Goal: Task Accomplishment & Management: Use online tool/utility

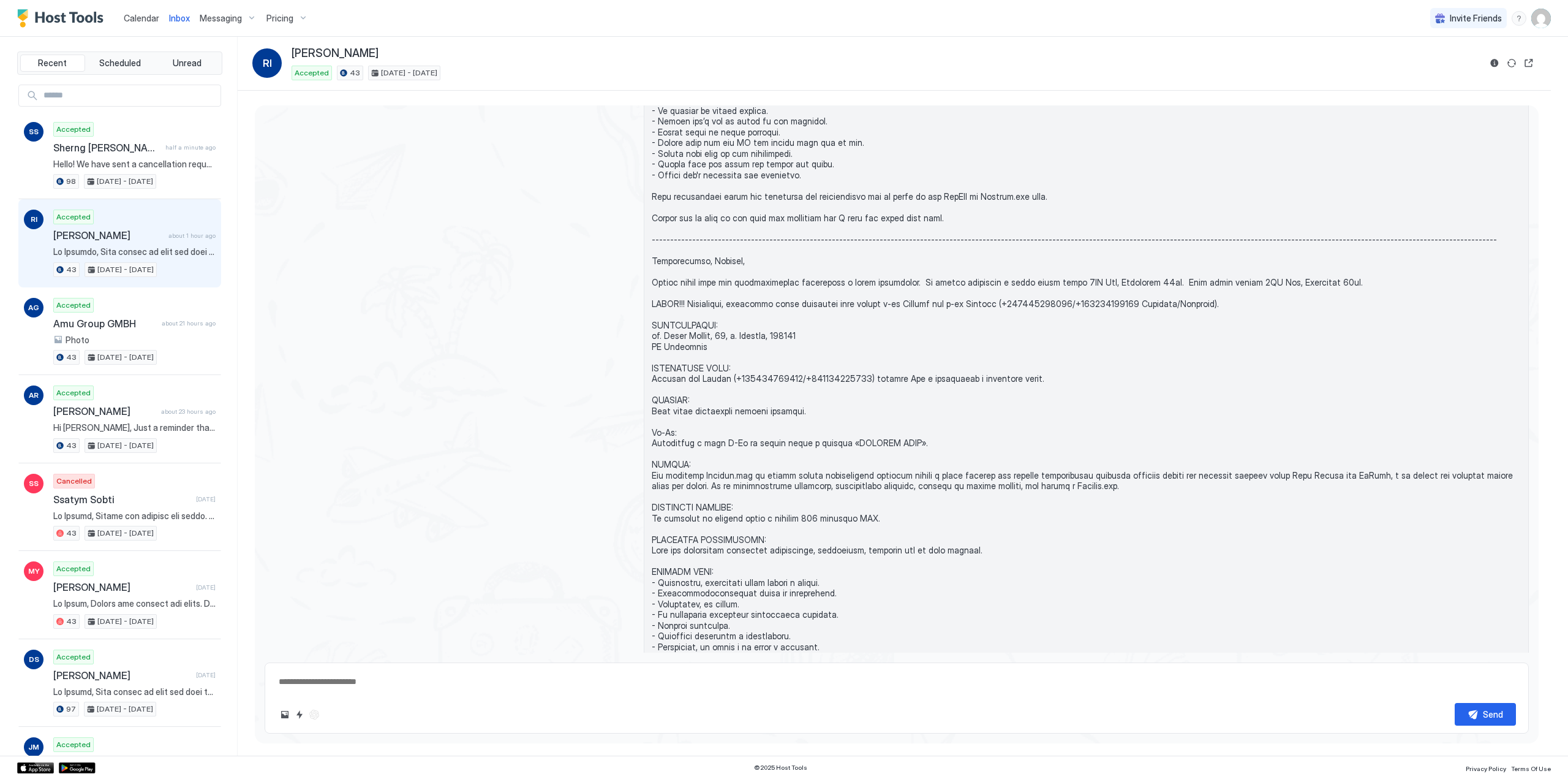
scroll to position [1033, 0]
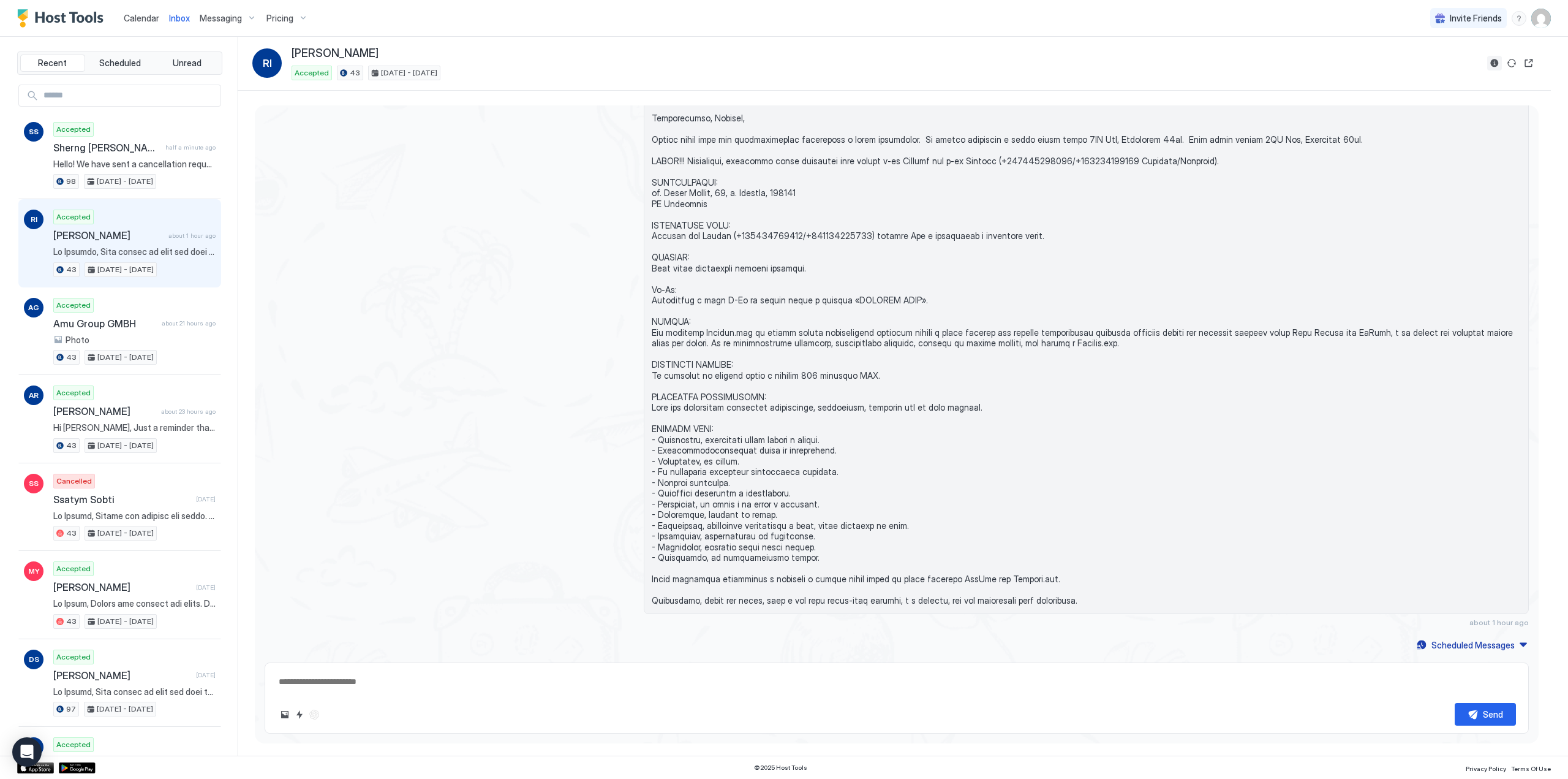
click at [1494, 65] on button "Reservation information" at bounding box center [1494, 63] width 15 height 15
type textarea "*"
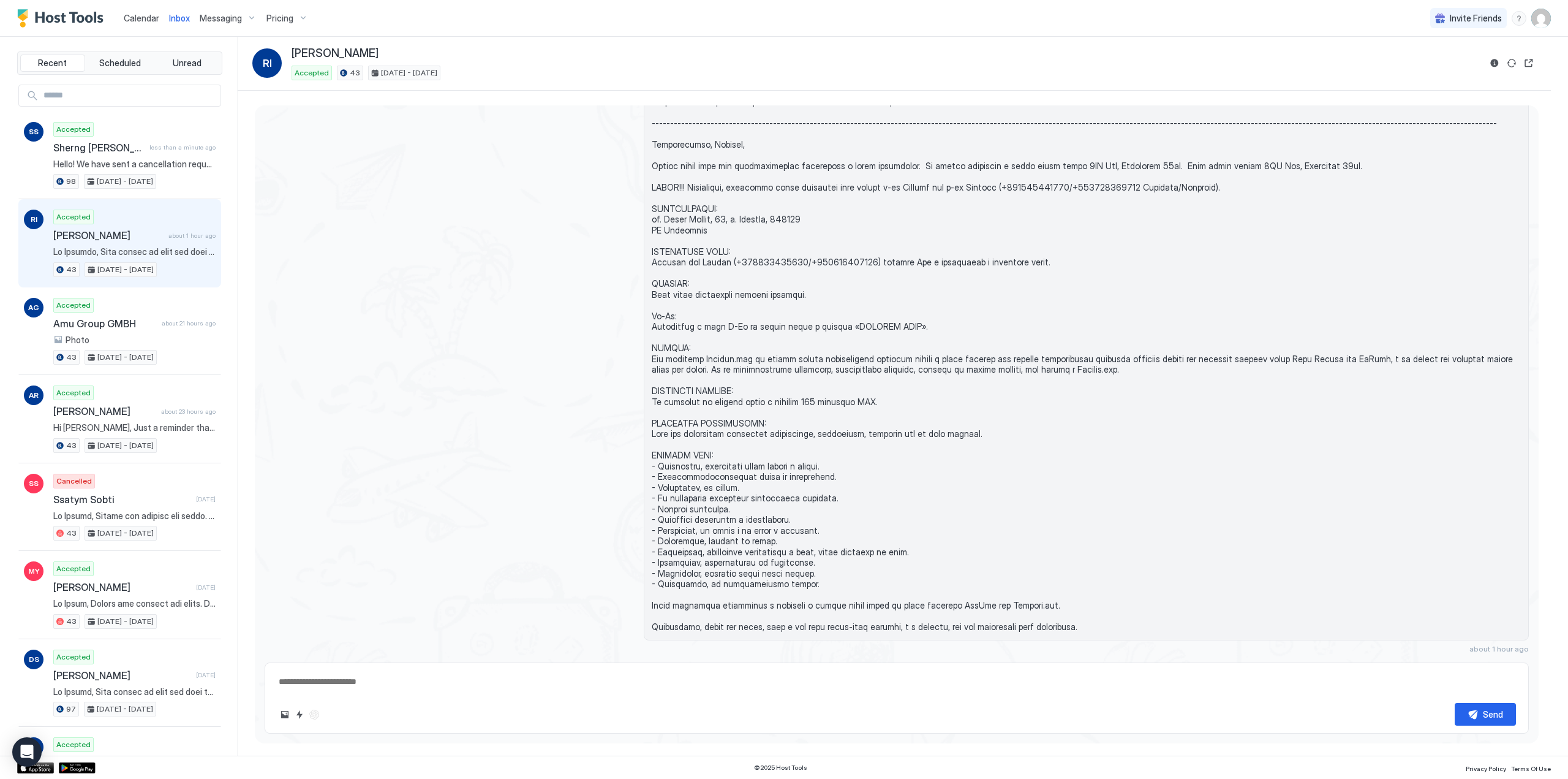
scroll to position [890, 0]
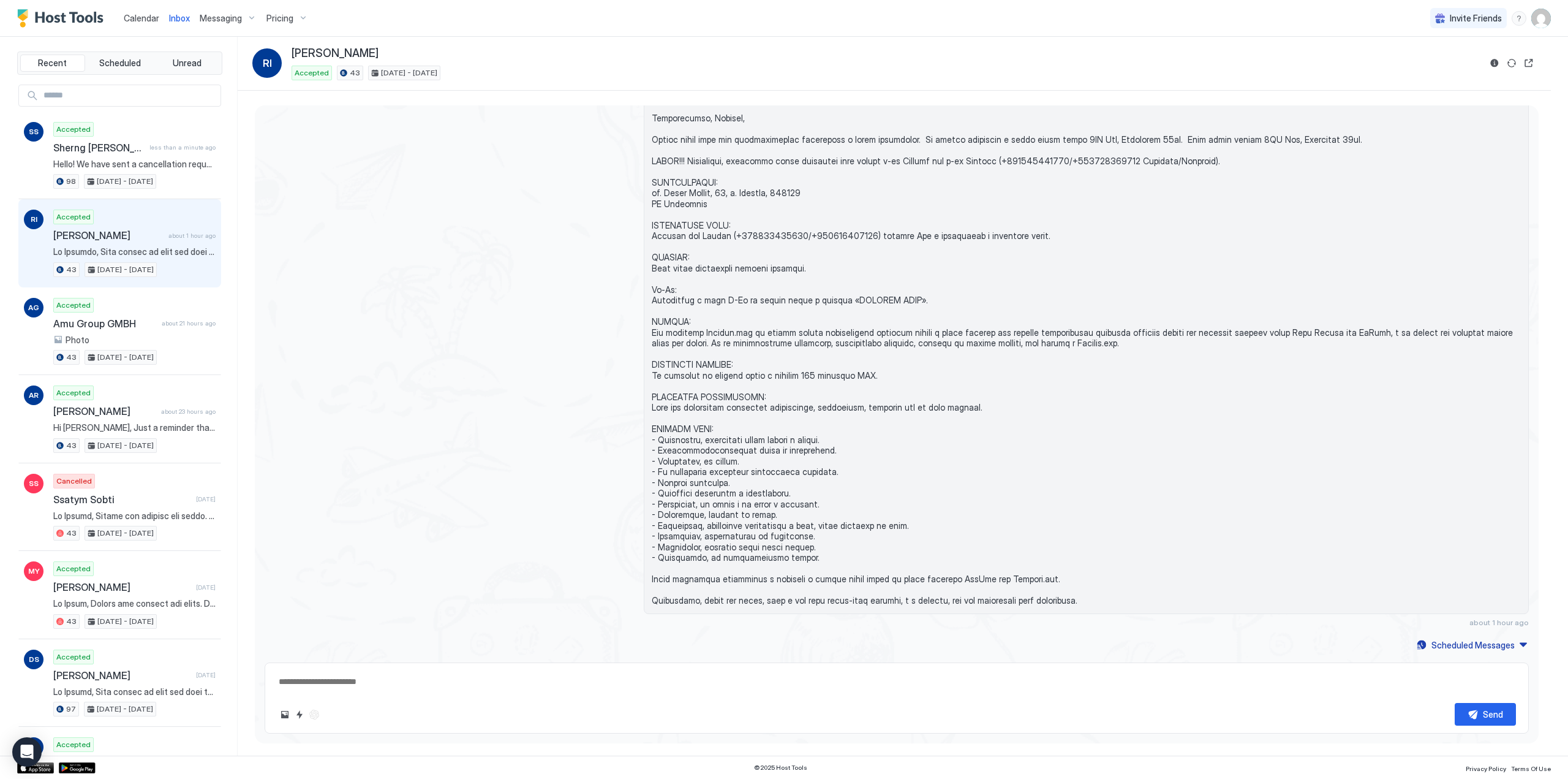
click at [44, 16] on img "Host Tools Logo" at bounding box center [63, 18] width 92 height 18
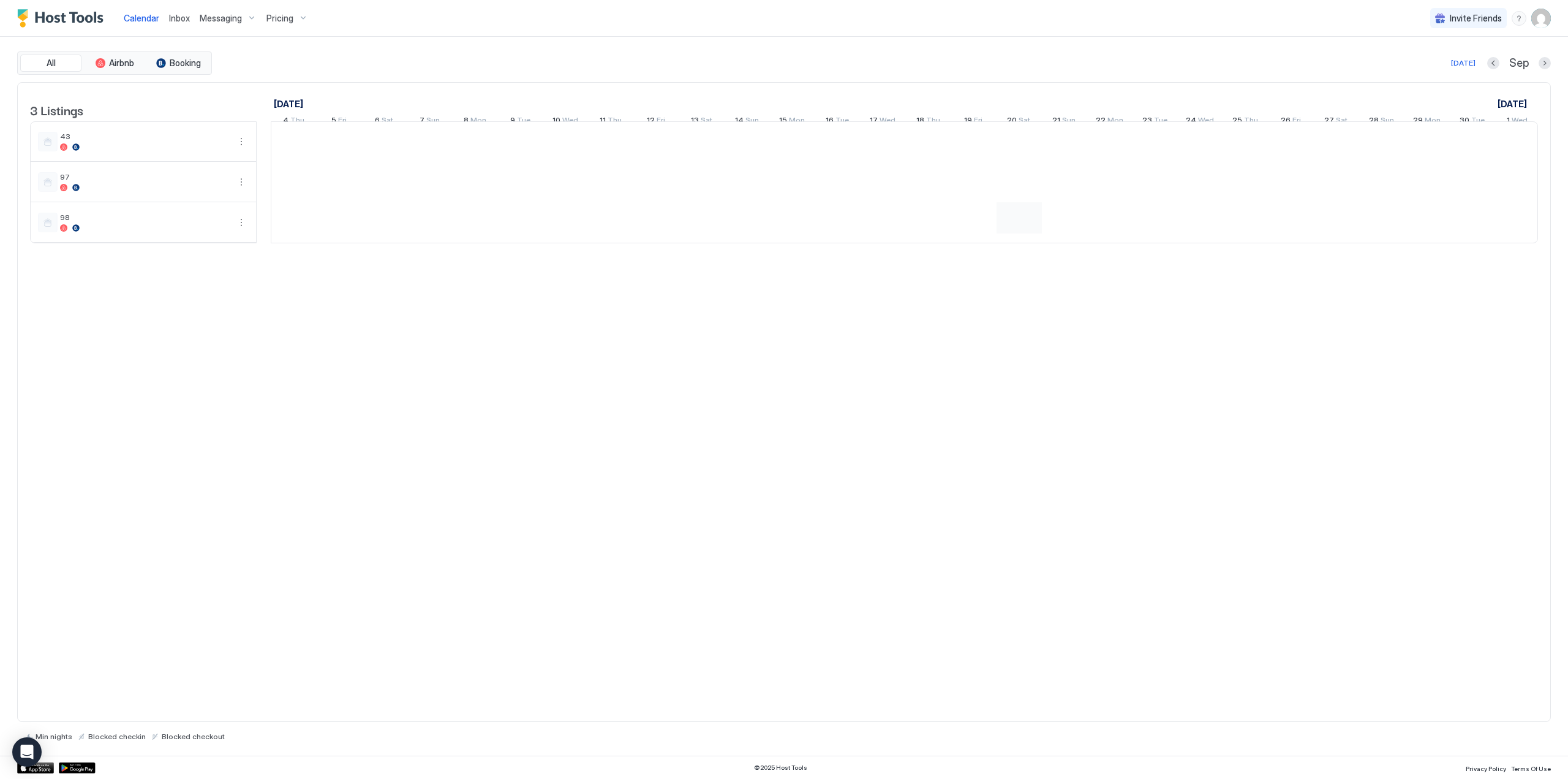
scroll to position [0, 680]
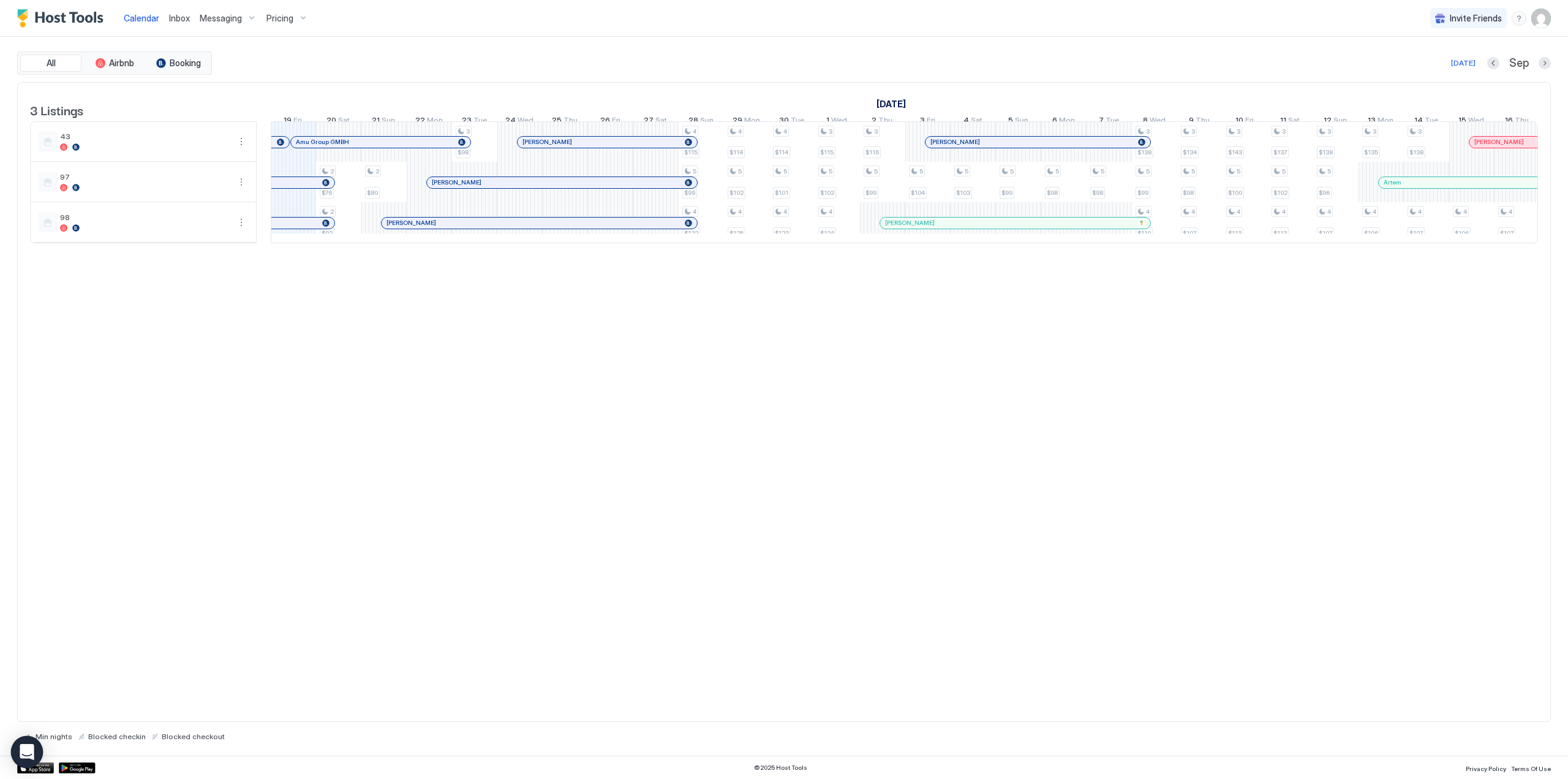
click at [27, 750] on icon "Open Intercom Messenger" at bounding box center [27, 752] width 14 height 16
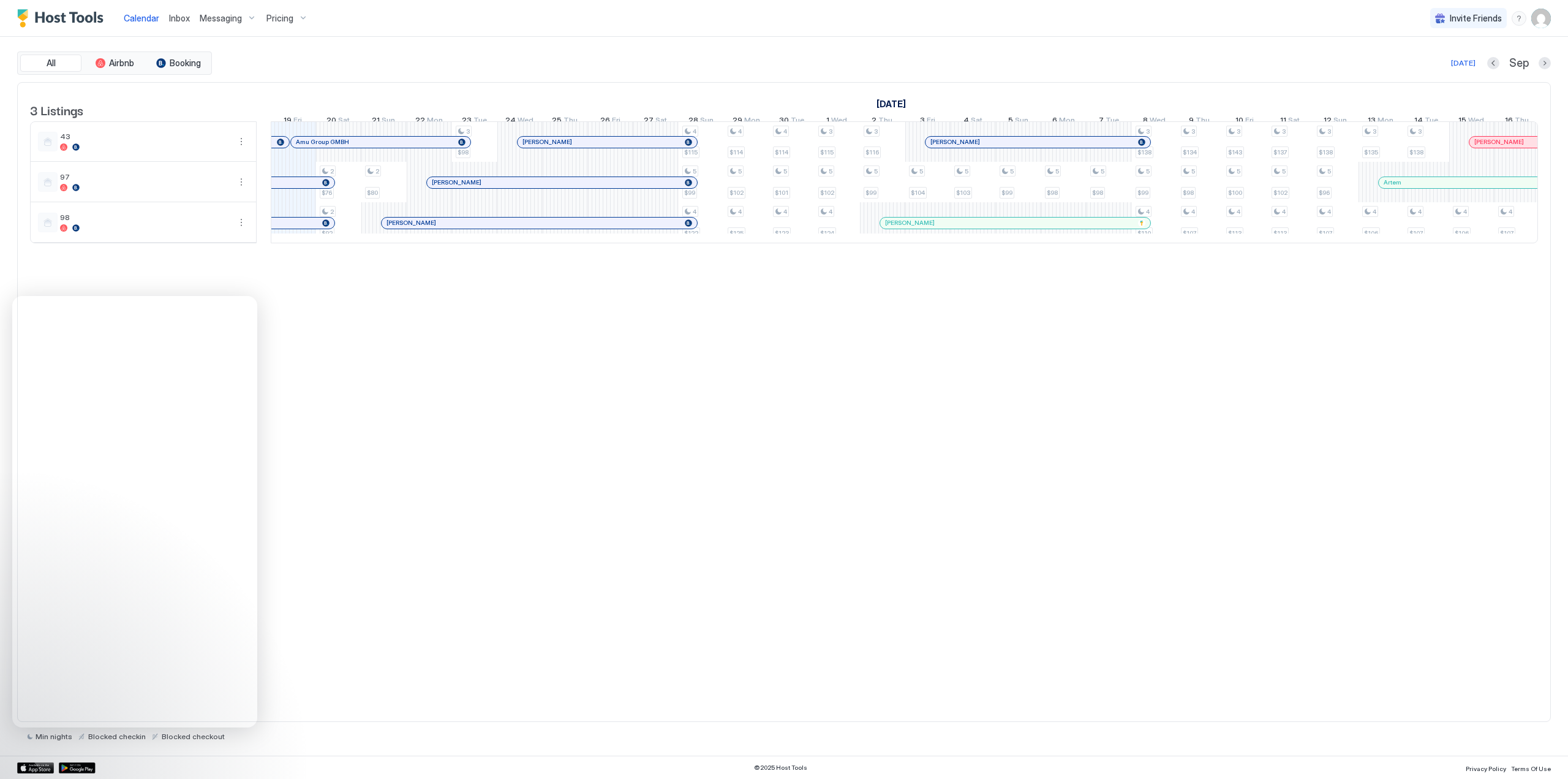
click at [450, 525] on div "3 Listings [DATE] [DATE] [DATE] 4 Thu 5 Fri 6 Sat 7 Sun 8 Mon 9 Tue 10 Wed 11 T…" at bounding box center [783, 402] width 1533 height 641
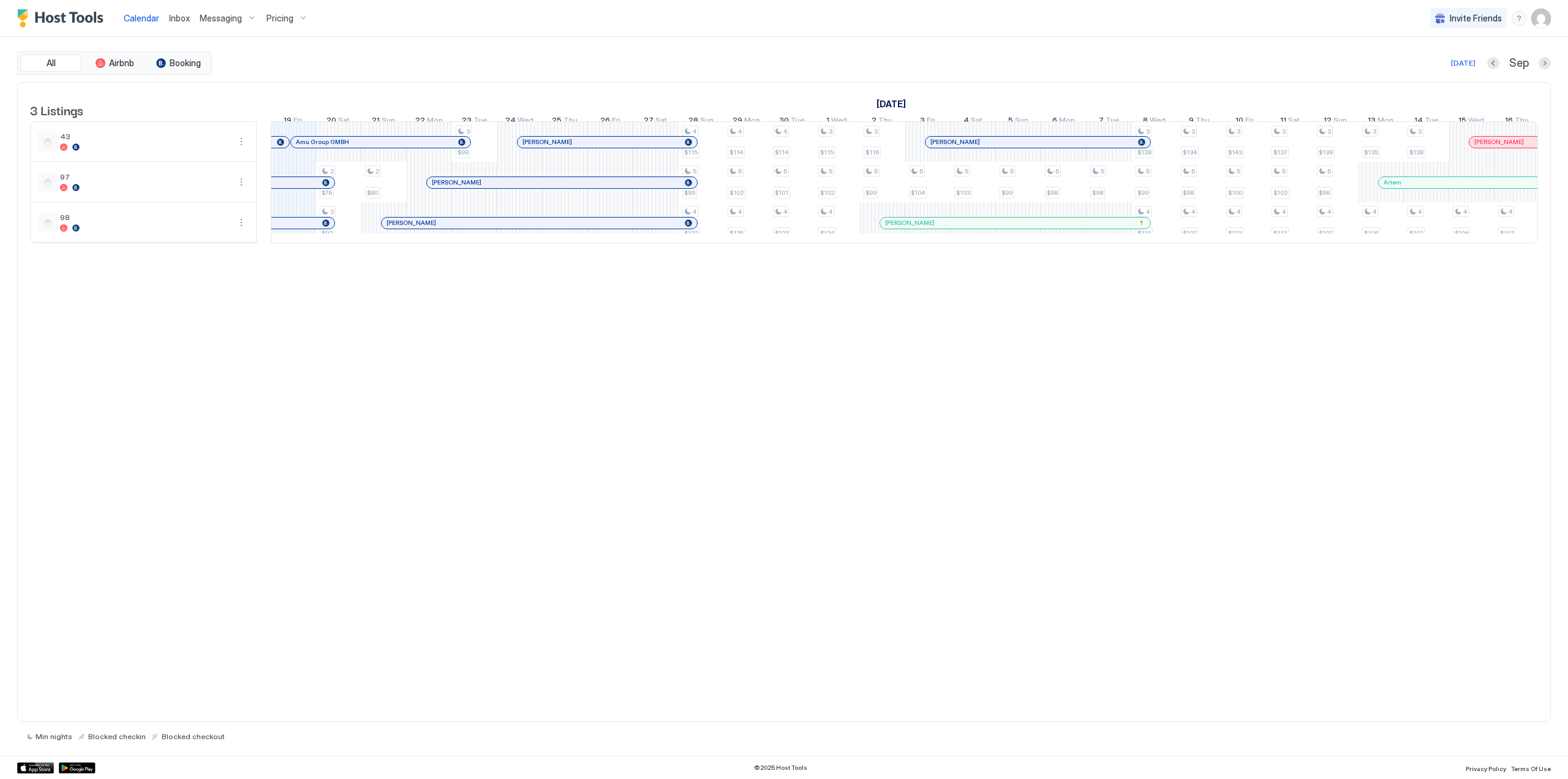
click at [182, 25] on div "Inbox" at bounding box center [179, 18] width 31 height 22
click at [183, 14] on span "Inbox" at bounding box center [179, 18] width 21 height 10
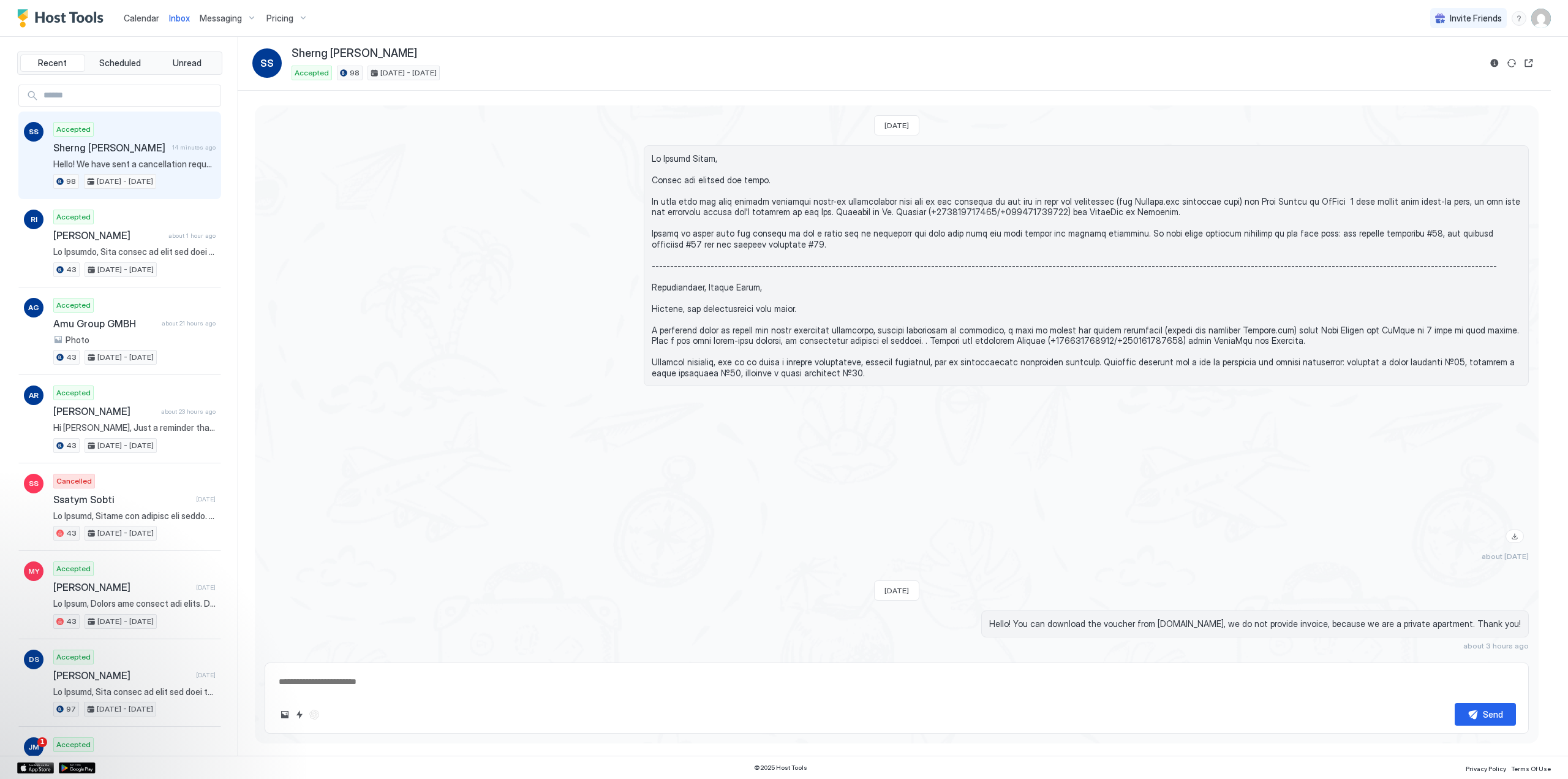
click at [138, 21] on span "Calendar" at bounding box center [142, 18] width 35 height 10
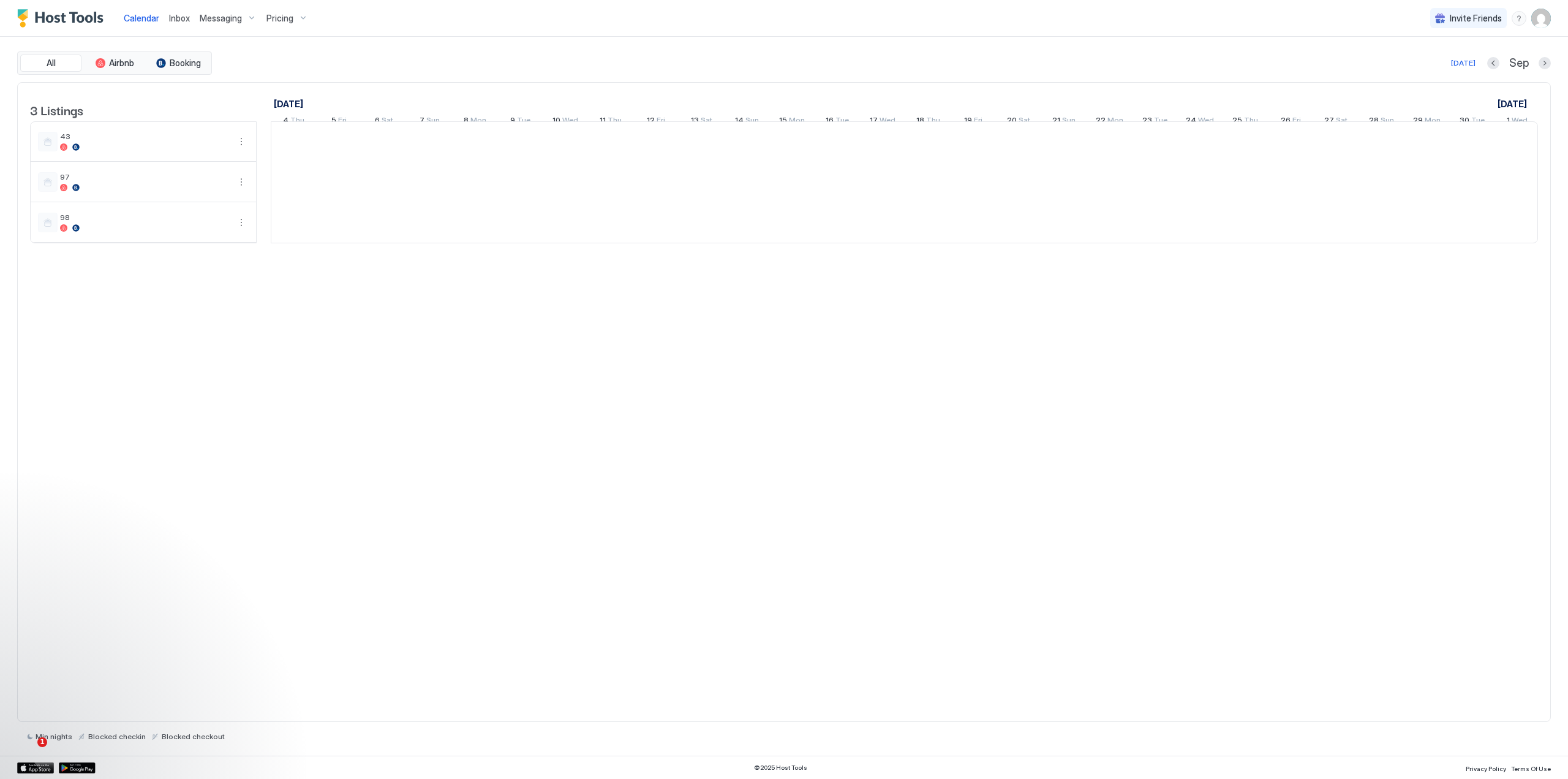
scroll to position [0, 680]
click at [181, 22] on span "Inbox" at bounding box center [179, 18] width 21 height 10
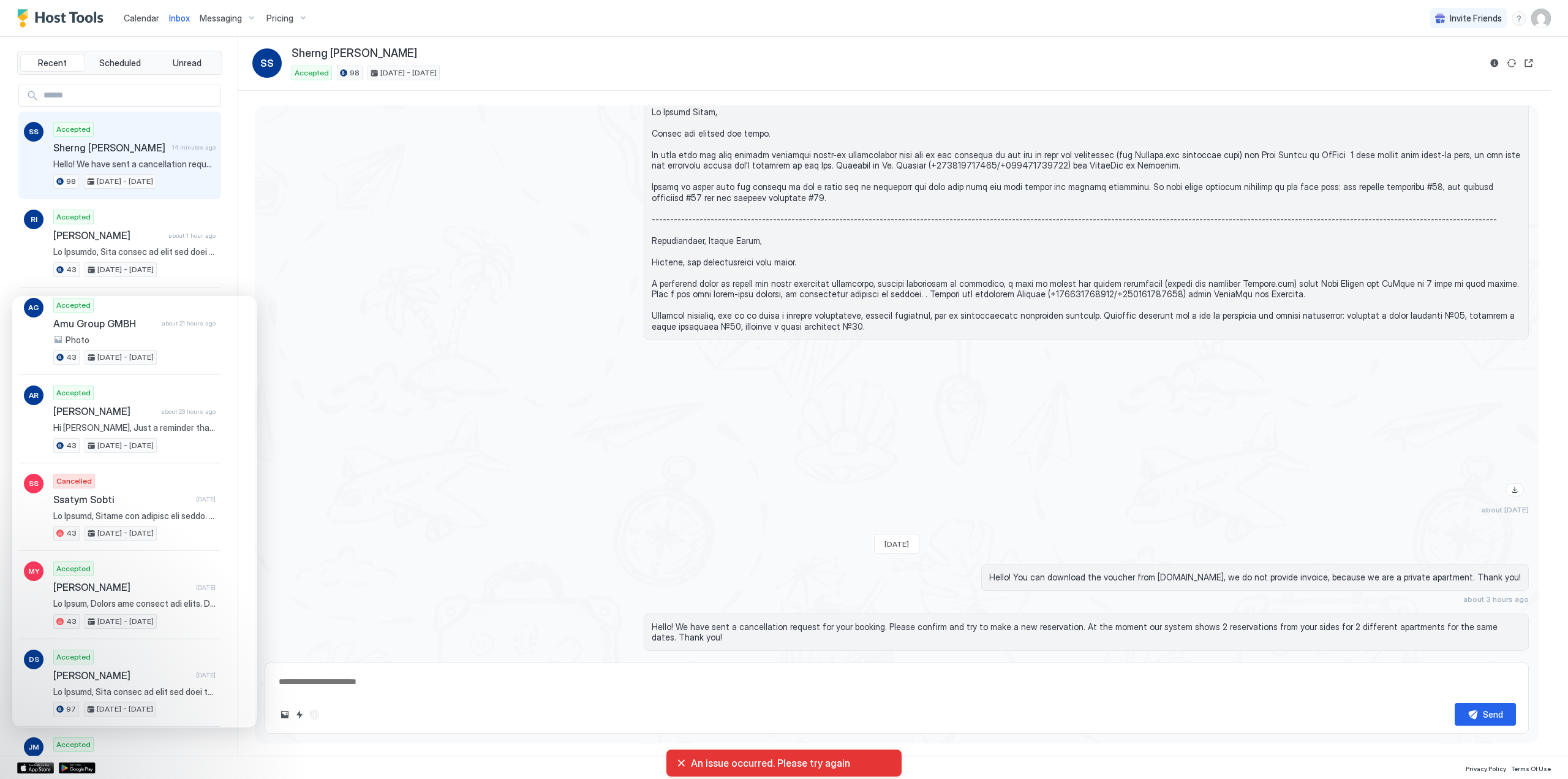
scroll to position [73, 0]
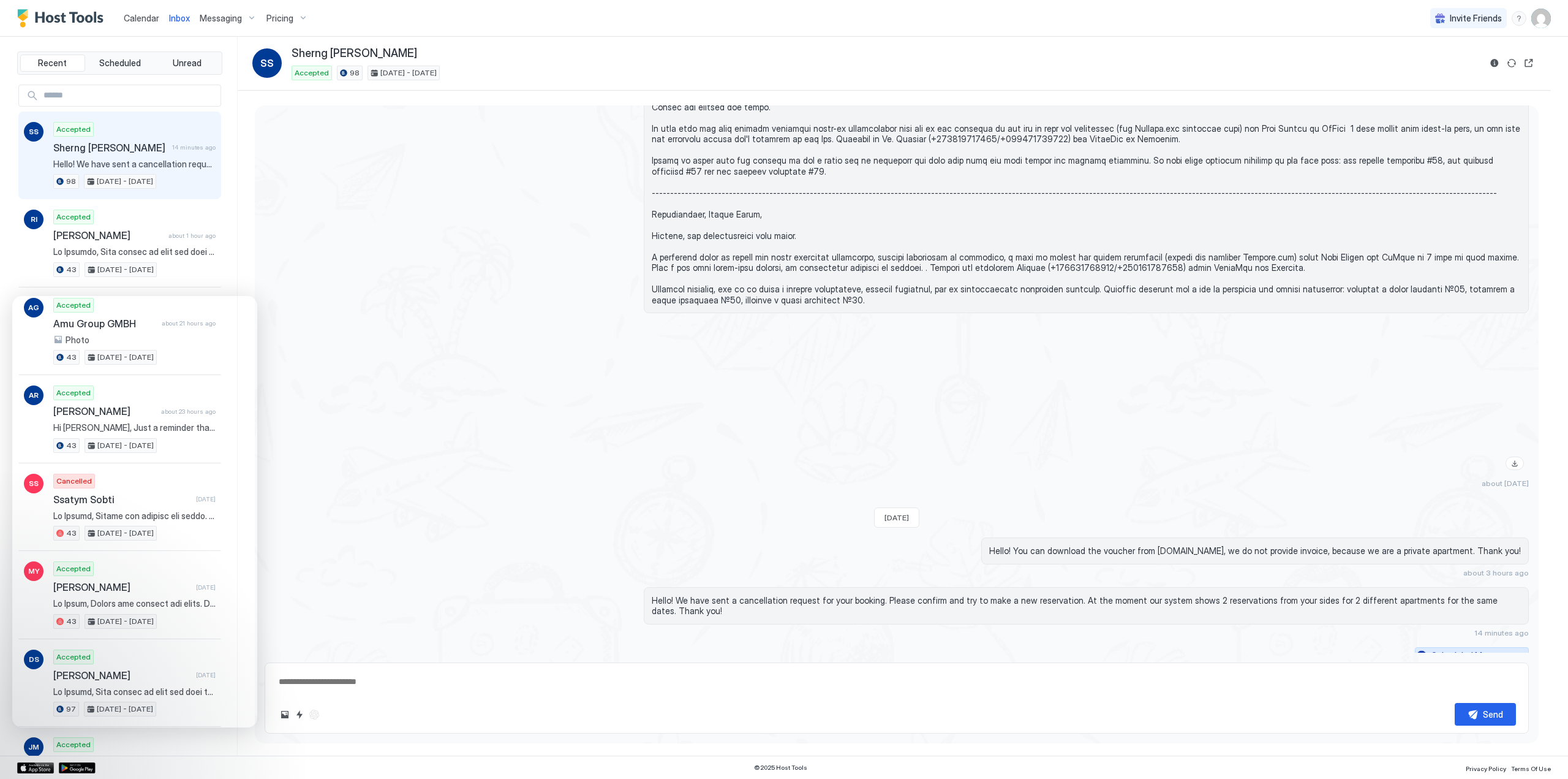
click at [1514, 649] on button "Scheduled Messages" at bounding box center [1471, 655] width 114 height 16
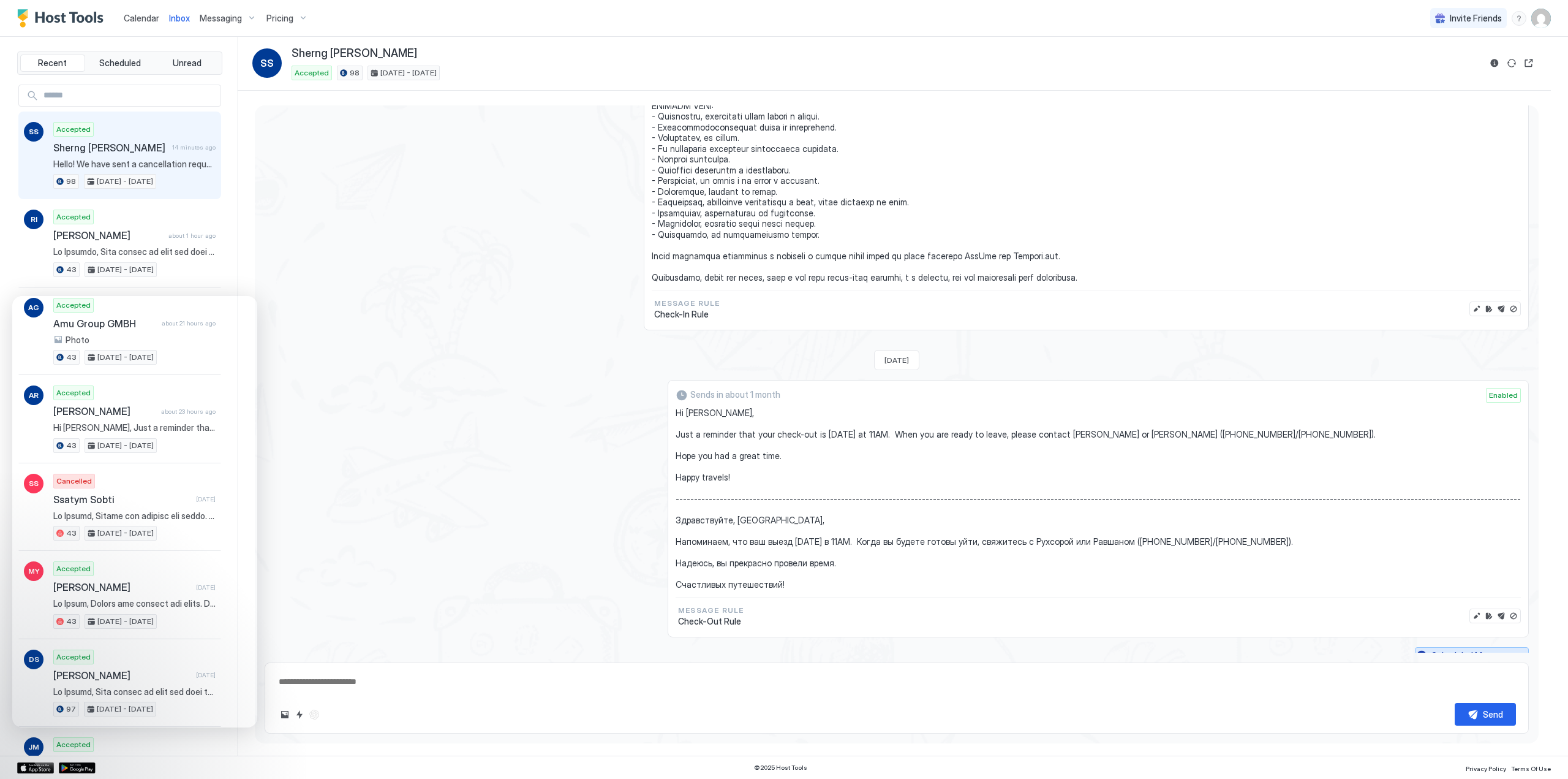
click at [1514, 649] on button "Scheduled Messages" at bounding box center [1471, 655] width 114 height 16
type textarea "*"
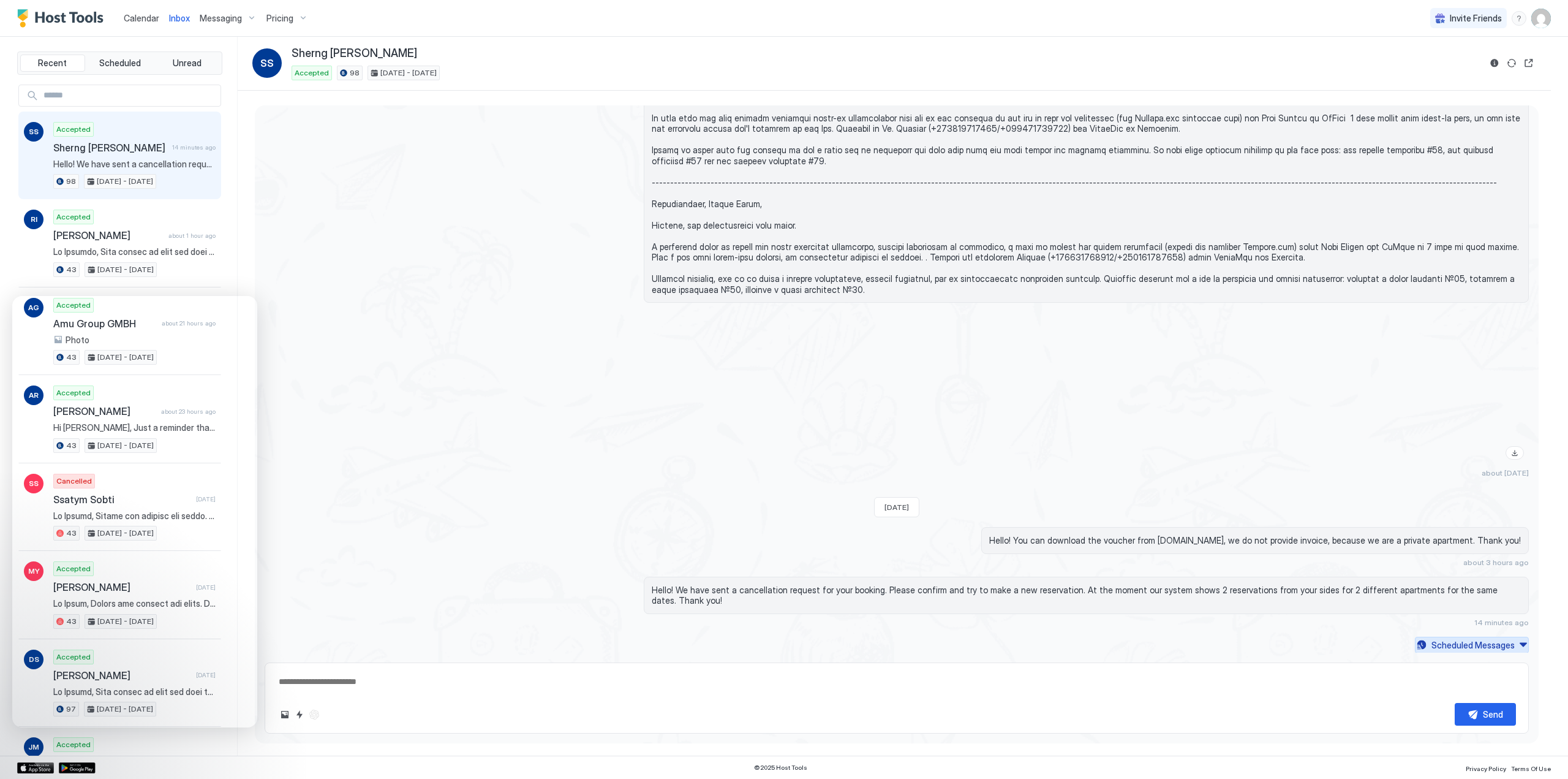
scroll to position [73, 0]
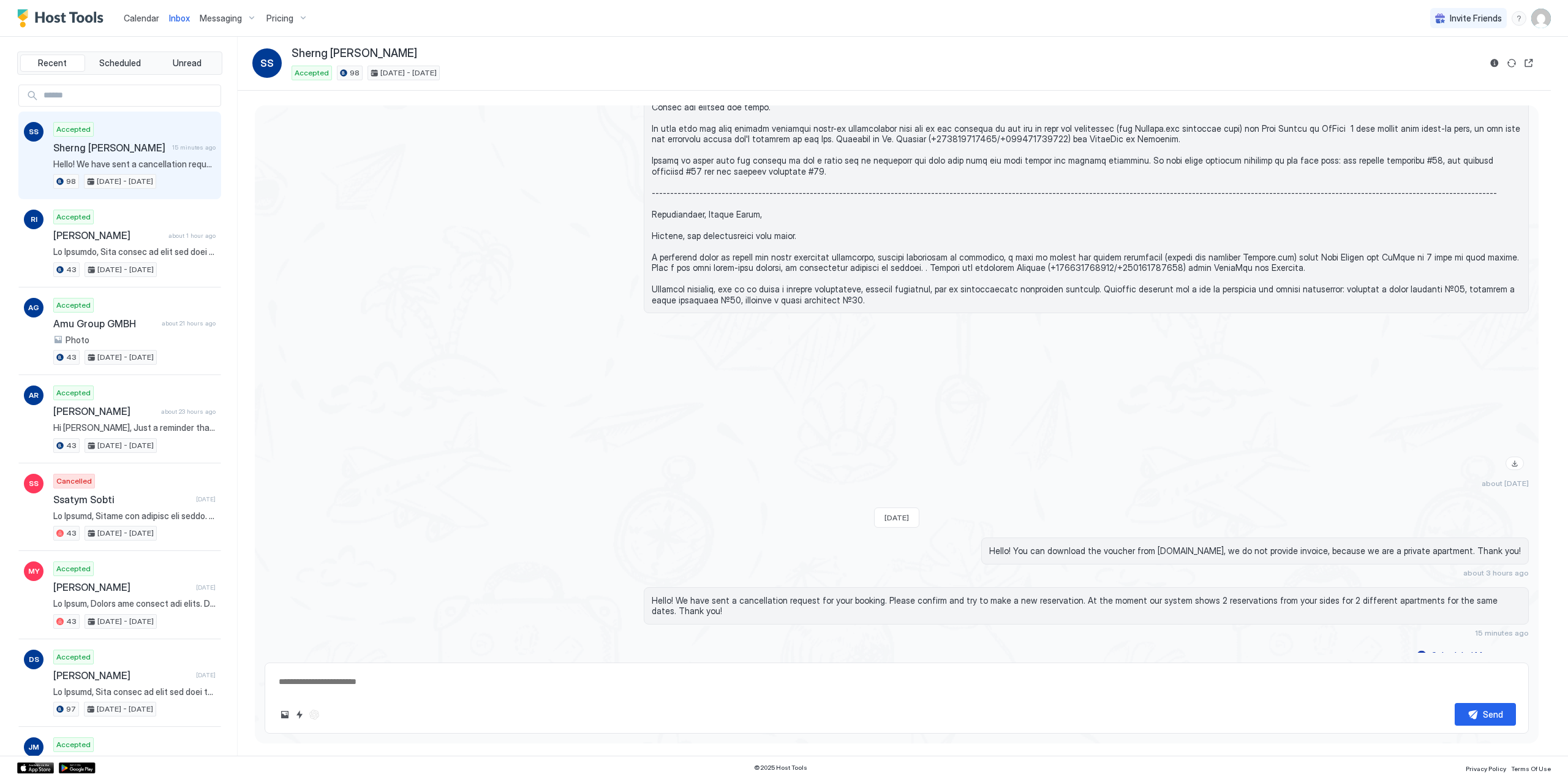
click at [137, 16] on span "Calendar" at bounding box center [142, 18] width 35 height 10
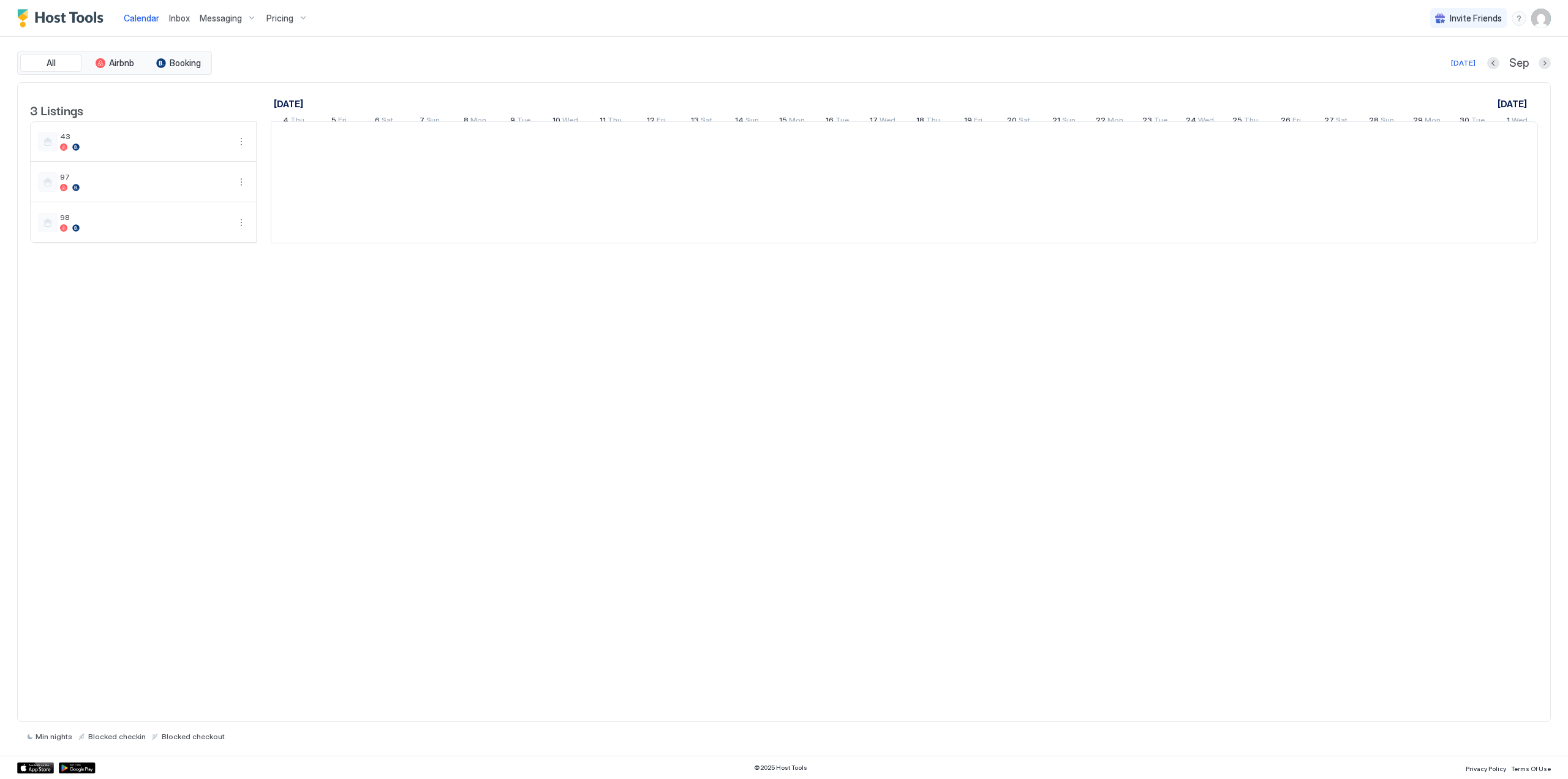
scroll to position [0, 680]
click at [1469, 64] on div "[DATE]" at bounding box center [1463, 63] width 25 height 11
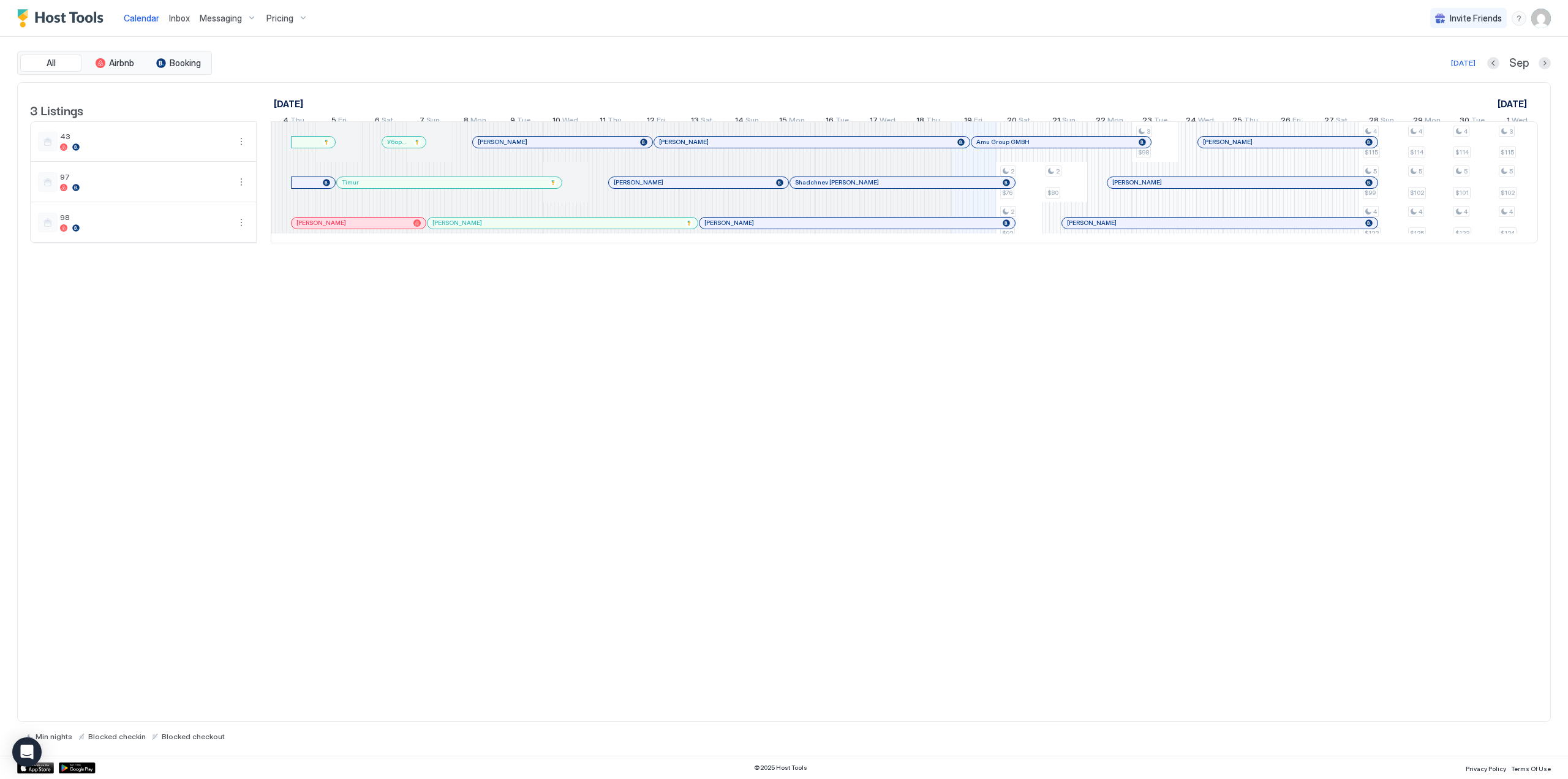
scroll to position [0, 680]
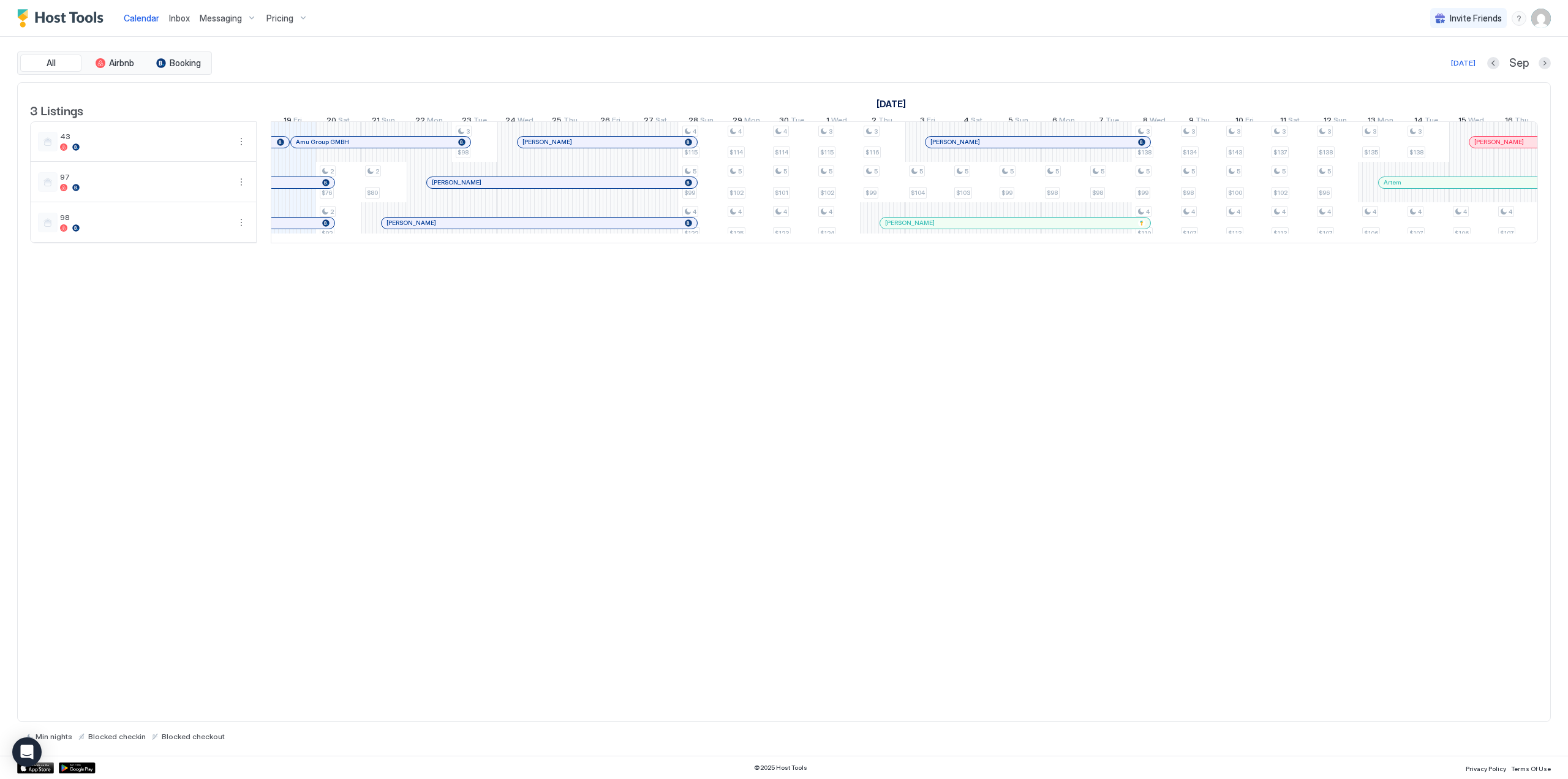
click at [918, 330] on div "3 Listings [DATE] [DATE] [DATE] 4 Thu 5 Fri 6 Sat 7 Sun 8 Mon 9 Tue 10 Wed 11 T…" at bounding box center [783, 402] width 1533 height 641
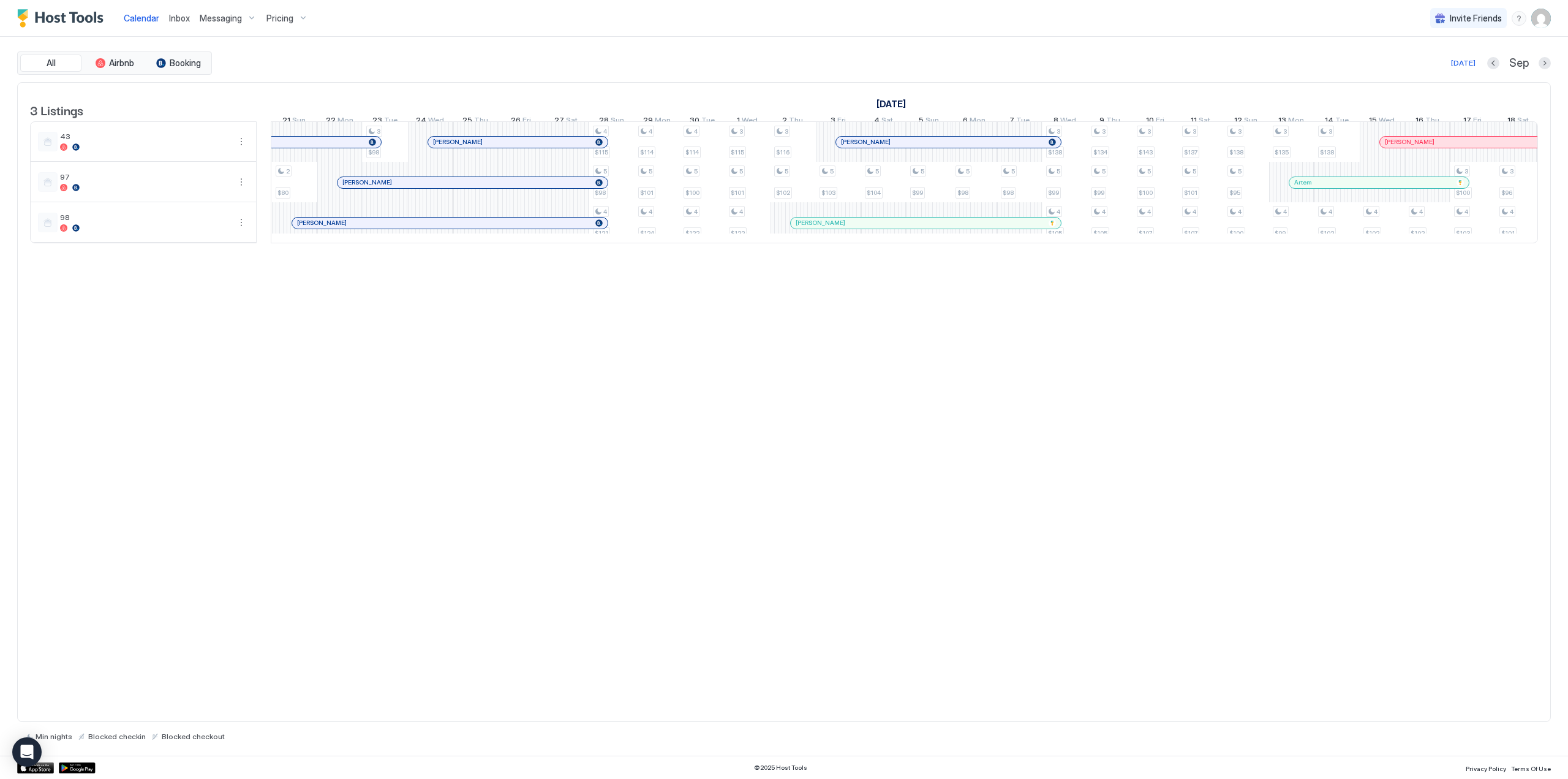
scroll to position [0, 770]
click at [61, 20] on img "Host Tools Logo" at bounding box center [63, 18] width 92 height 18
